Goal: Task Accomplishment & Management: Manage account settings

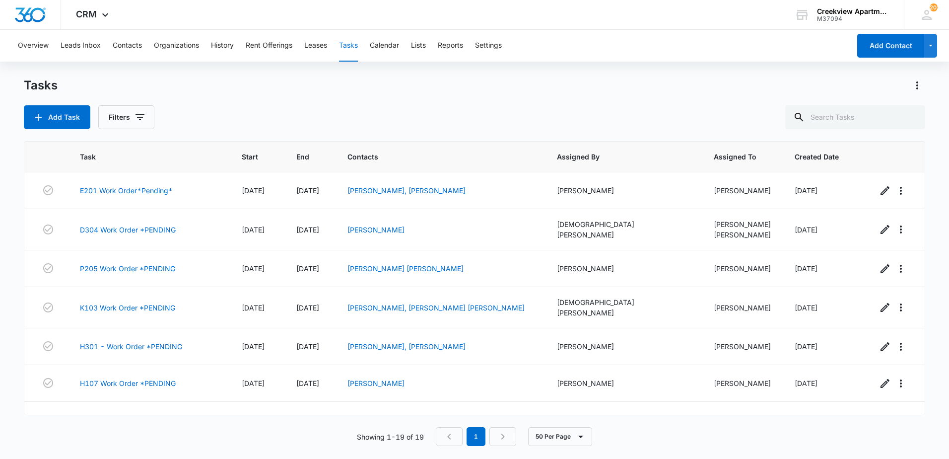
scroll to position [464, 0]
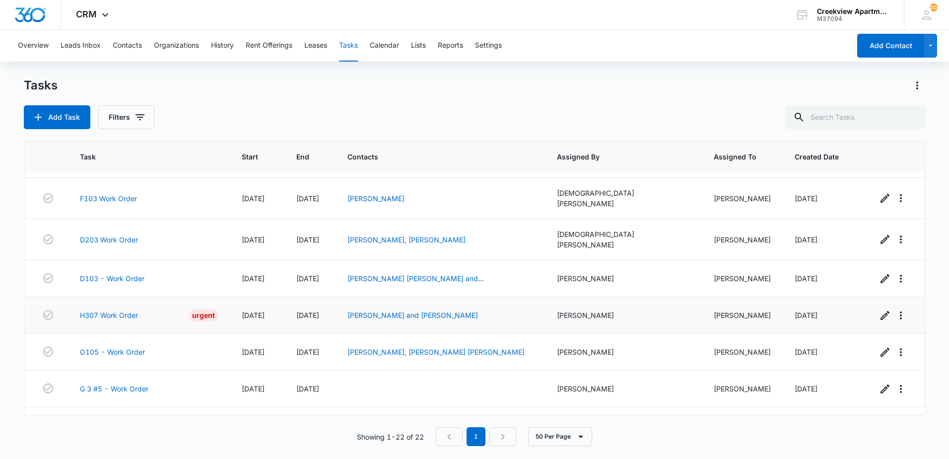
scroll to position [574, 0]
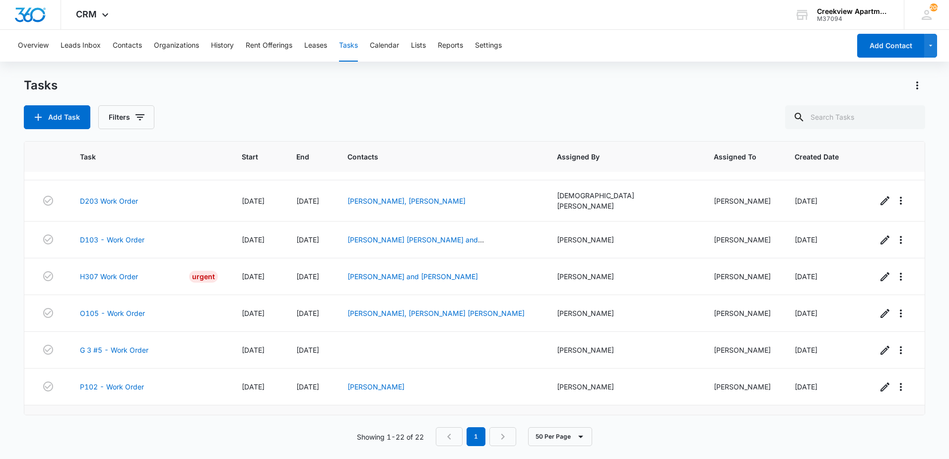
click at [106, 418] on link "N201 Work Order" at bounding box center [109, 423] width 59 height 10
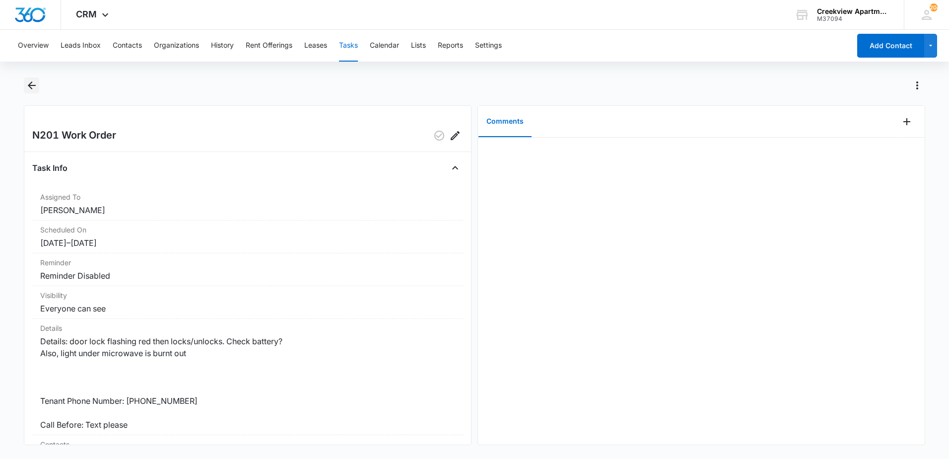
click at [29, 91] on button "Back" at bounding box center [31, 85] width 15 height 16
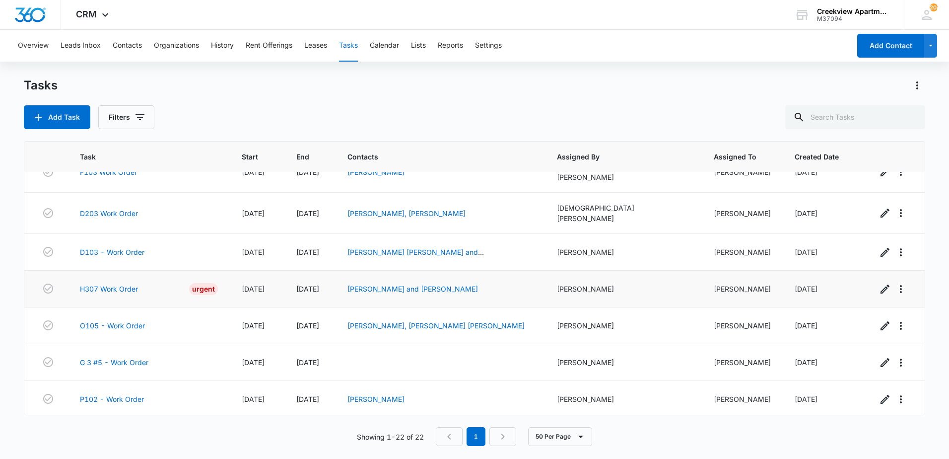
scroll to position [574, 0]
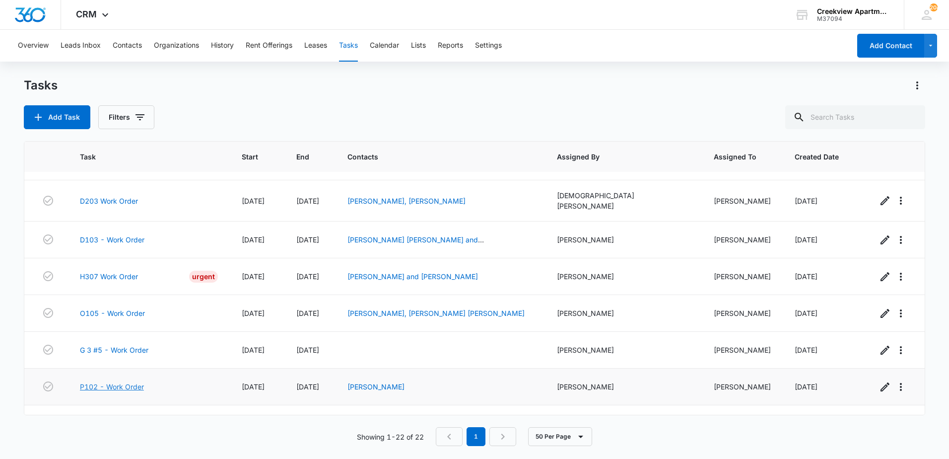
click at [125, 381] on link "P102 - Work Order" at bounding box center [112, 386] width 64 height 10
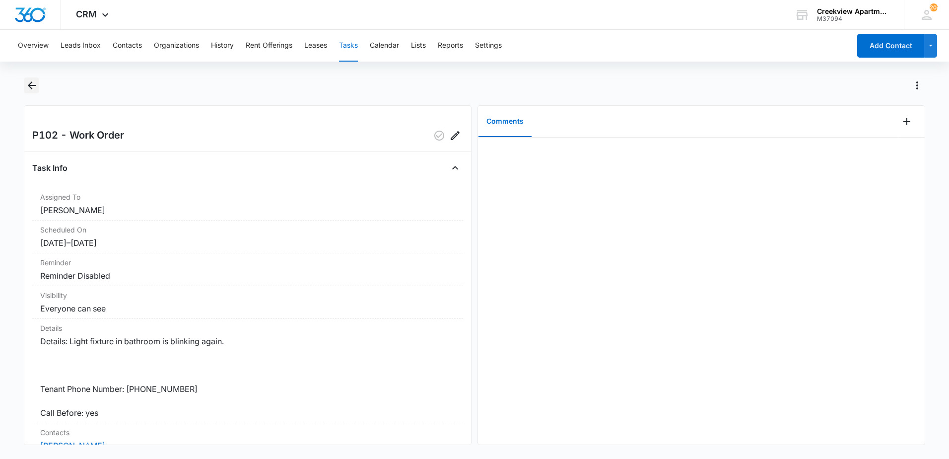
click at [33, 92] on button "Back" at bounding box center [31, 85] width 15 height 16
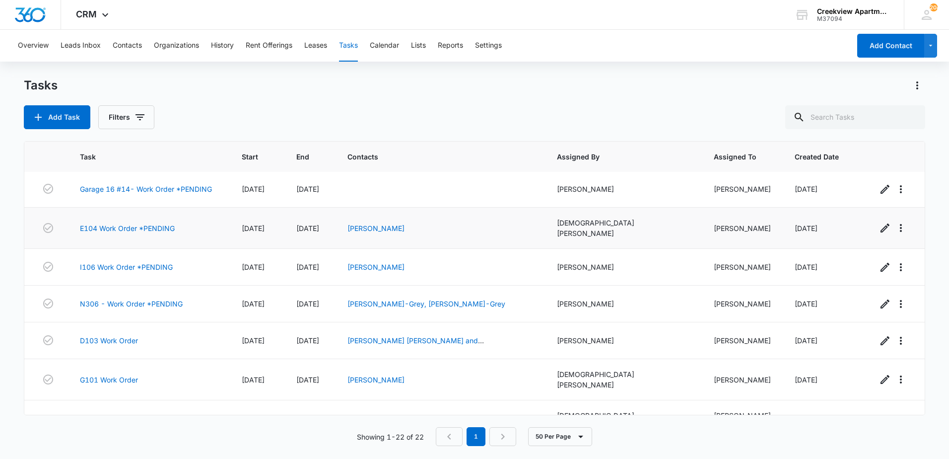
scroll to position [248, 0]
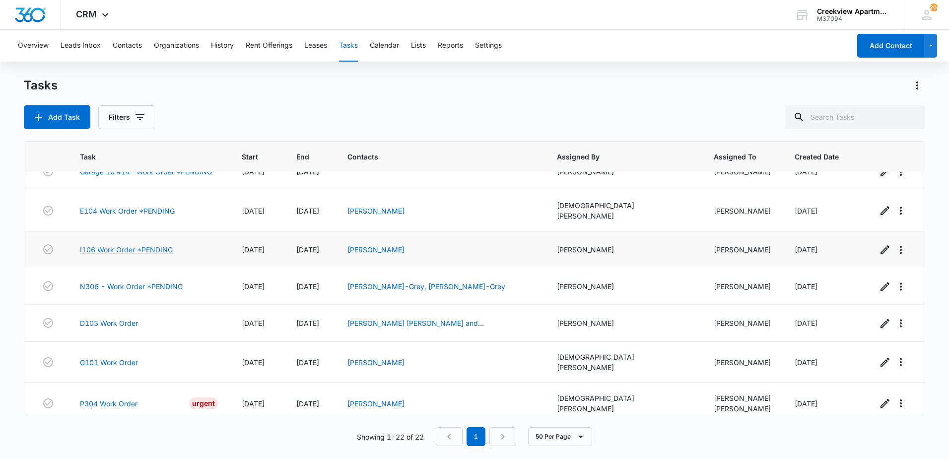
click at [160, 244] on link "I106 Work Order *PENDING" at bounding box center [126, 249] width 93 height 10
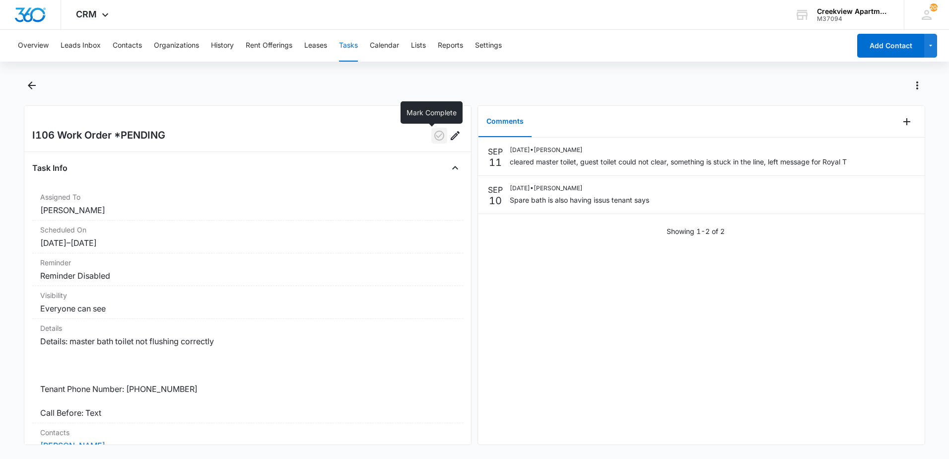
click at [433, 135] on icon "button" at bounding box center [439, 136] width 12 height 12
click at [29, 88] on icon "Back" at bounding box center [32, 85] width 12 height 12
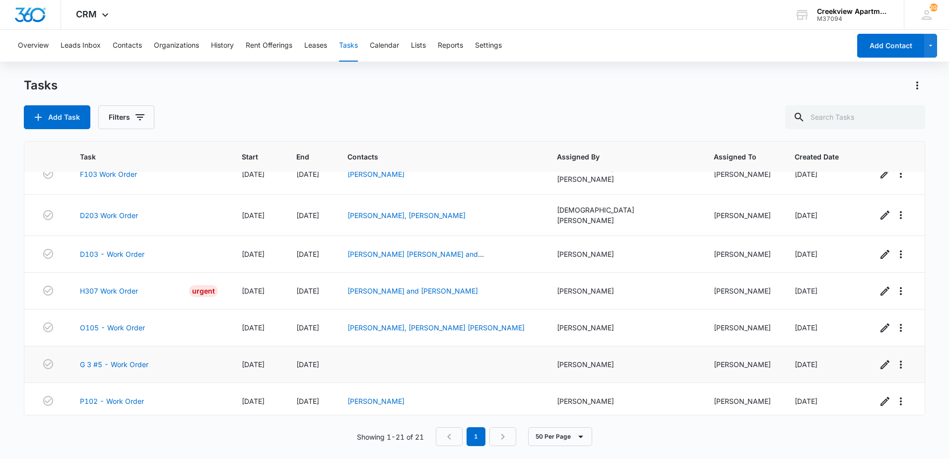
scroll to position [537, 0]
